Goal: Navigation & Orientation: Find specific page/section

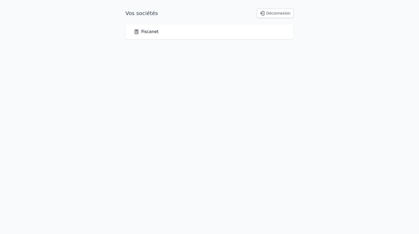
click at [135, 32] on icon at bounding box center [136, 31] width 5 height 5
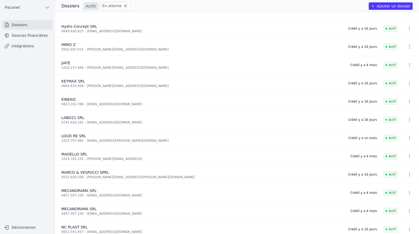
scroll to position [317, 0]
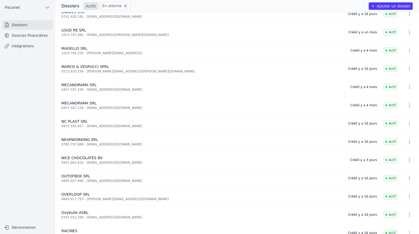
click at [407, 197] on icon "button" at bounding box center [408, 196] width 5 height 5
click at [34, 34] on div at bounding box center [209, 117] width 419 height 234
click at [33, 35] on link "Sources financières" at bounding box center [27, 36] width 50 height 10
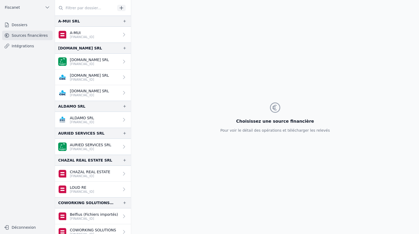
click at [121, 188] on icon at bounding box center [123, 189] width 5 height 5
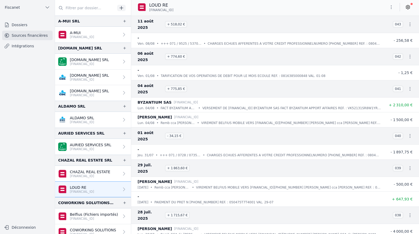
click at [389, 9] on icon "button" at bounding box center [390, 6] width 5 height 5
click at [121, 161] on div at bounding box center [209, 117] width 419 height 234
click at [27, 37] on link "Sources financières" at bounding box center [27, 36] width 50 height 10
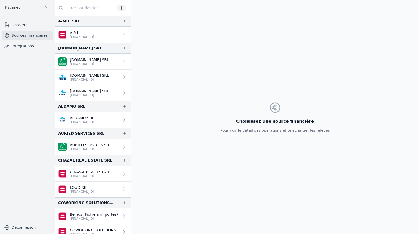
click at [22, 26] on link "Dossiers" at bounding box center [27, 25] width 50 height 10
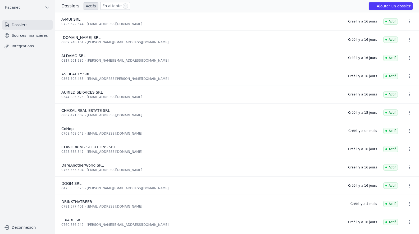
click at [108, 6] on link "En attente 9" at bounding box center [115, 6] width 30 height 8
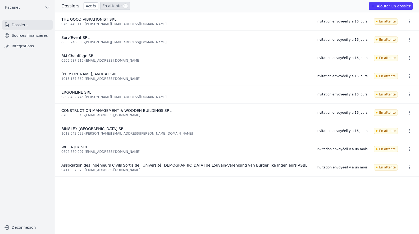
click at [87, 4] on link "Actifs" at bounding box center [91, 5] width 15 height 7
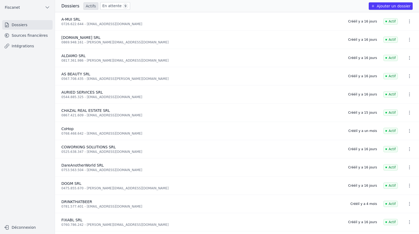
click at [33, 35] on link "Sources financières" at bounding box center [27, 36] width 50 height 10
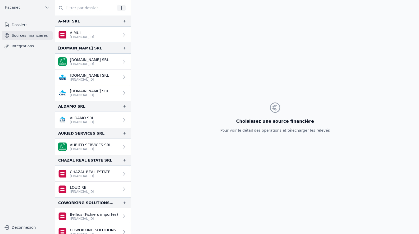
scroll to position [26, 0]
